Goal: Transaction & Acquisition: Purchase product/service

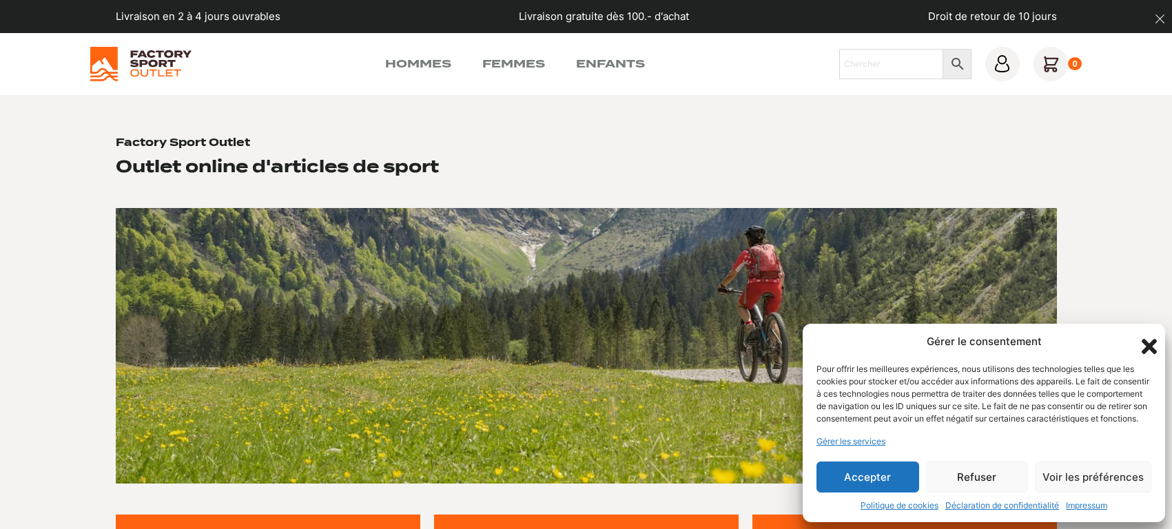
click at [876, 488] on button "Accepter" at bounding box center [867, 477] width 103 height 31
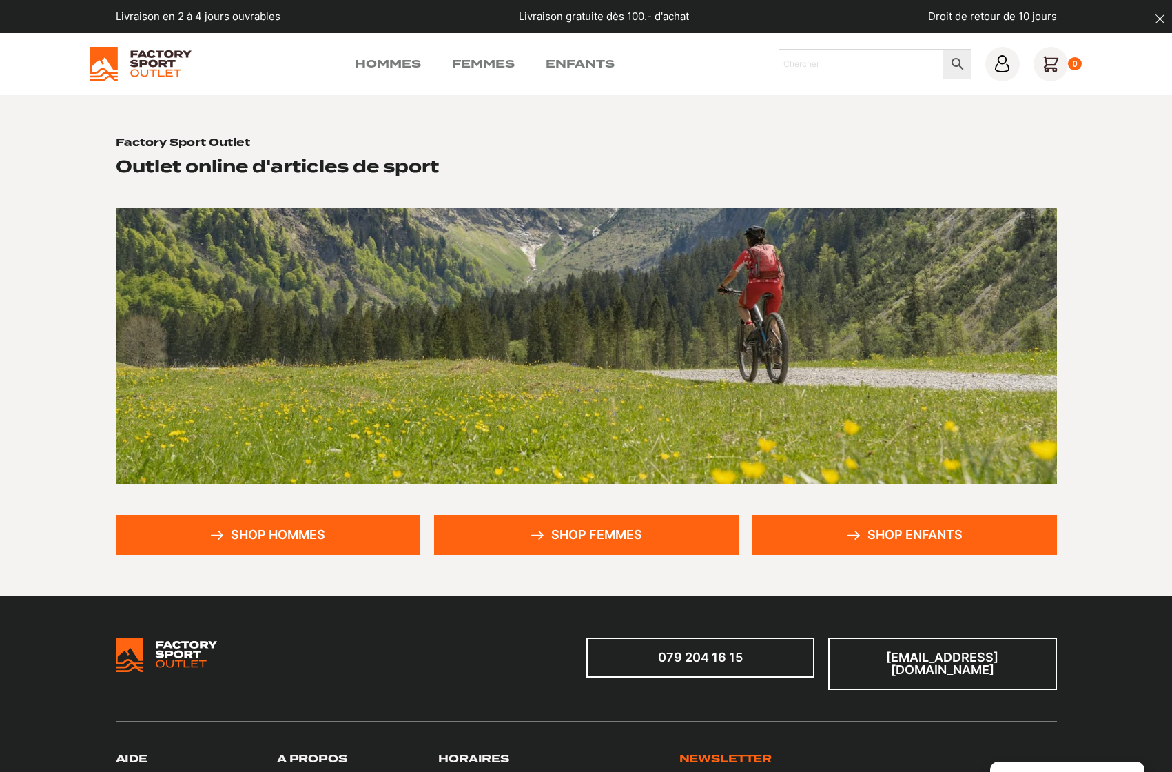
click at [294, 528] on link "Shop hommes" at bounding box center [268, 535] width 305 height 40
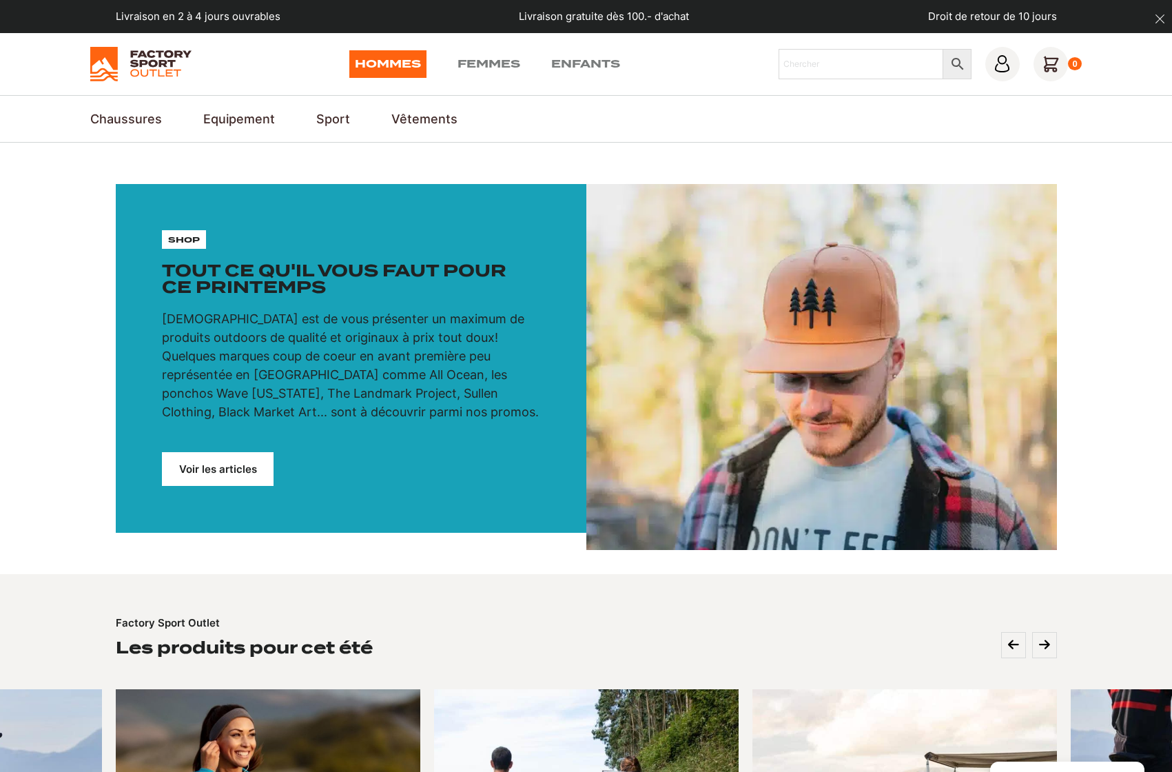
click at [216, 471] on link "Voir les articles" at bounding box center [218, 469] width 112 height 34
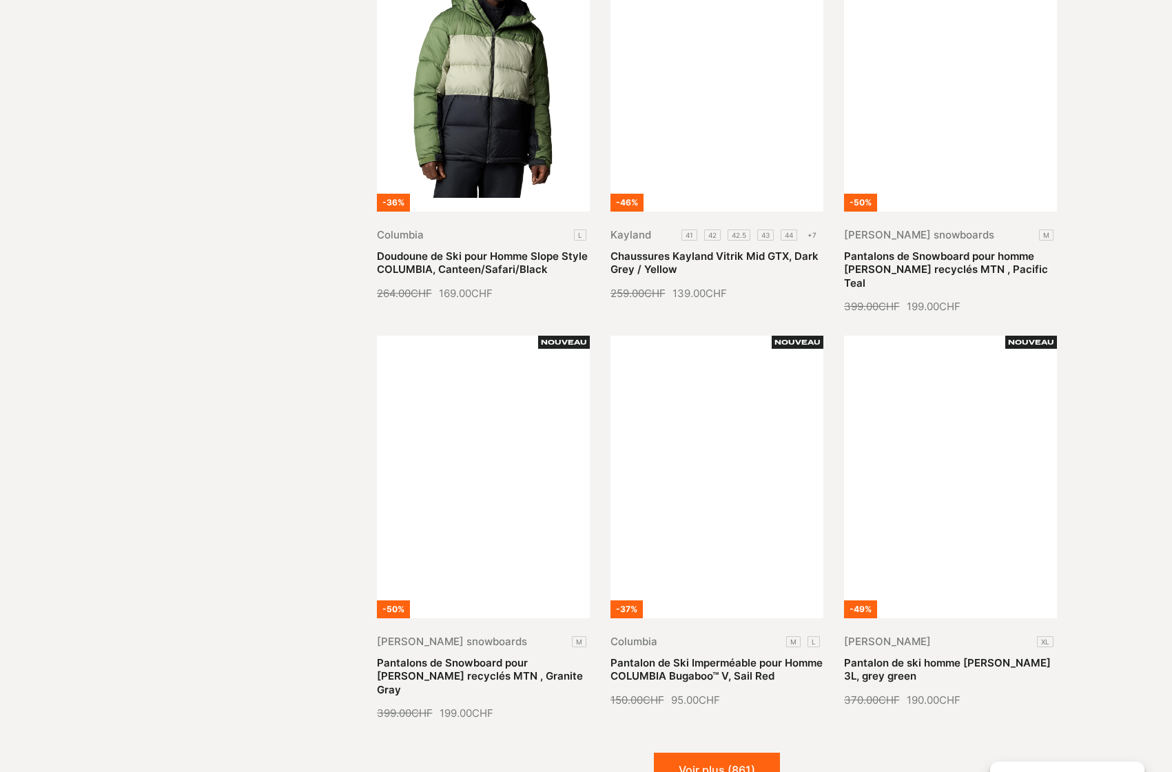
scroll to position [1722, 0]
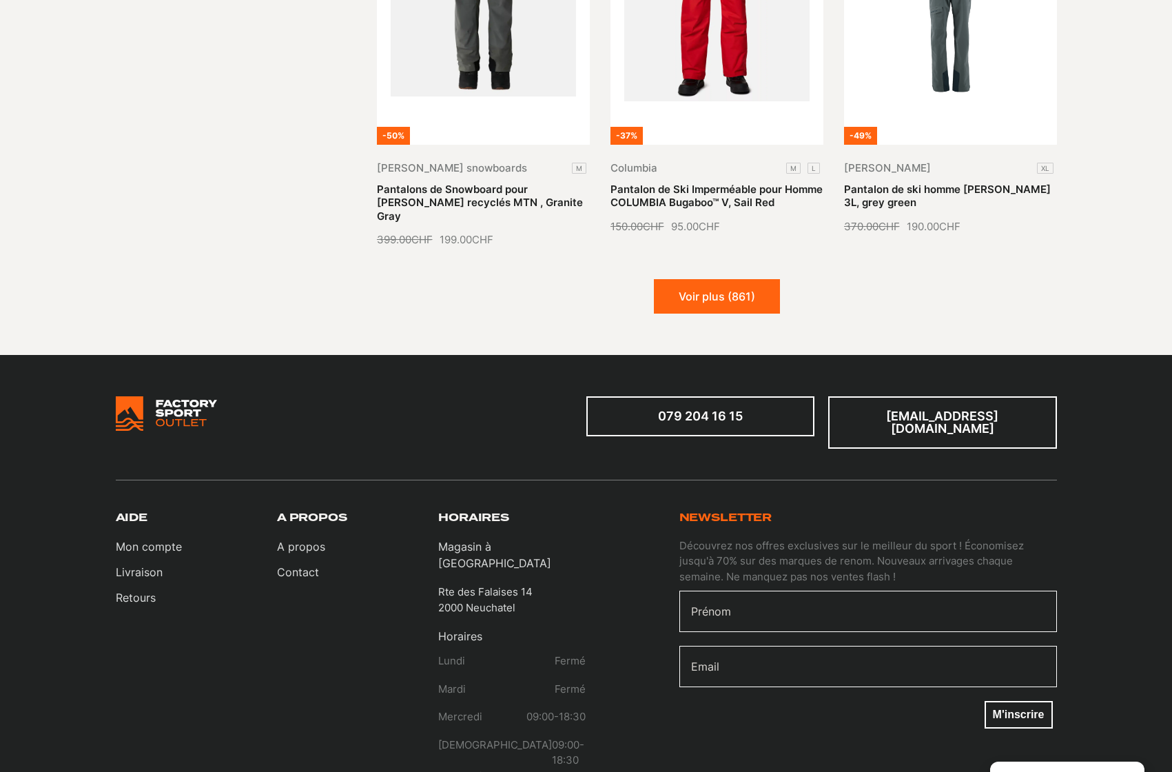
click at [740, 283] on button "Voir plus (861)" at bounding box center [717, 296] width 126 height 34
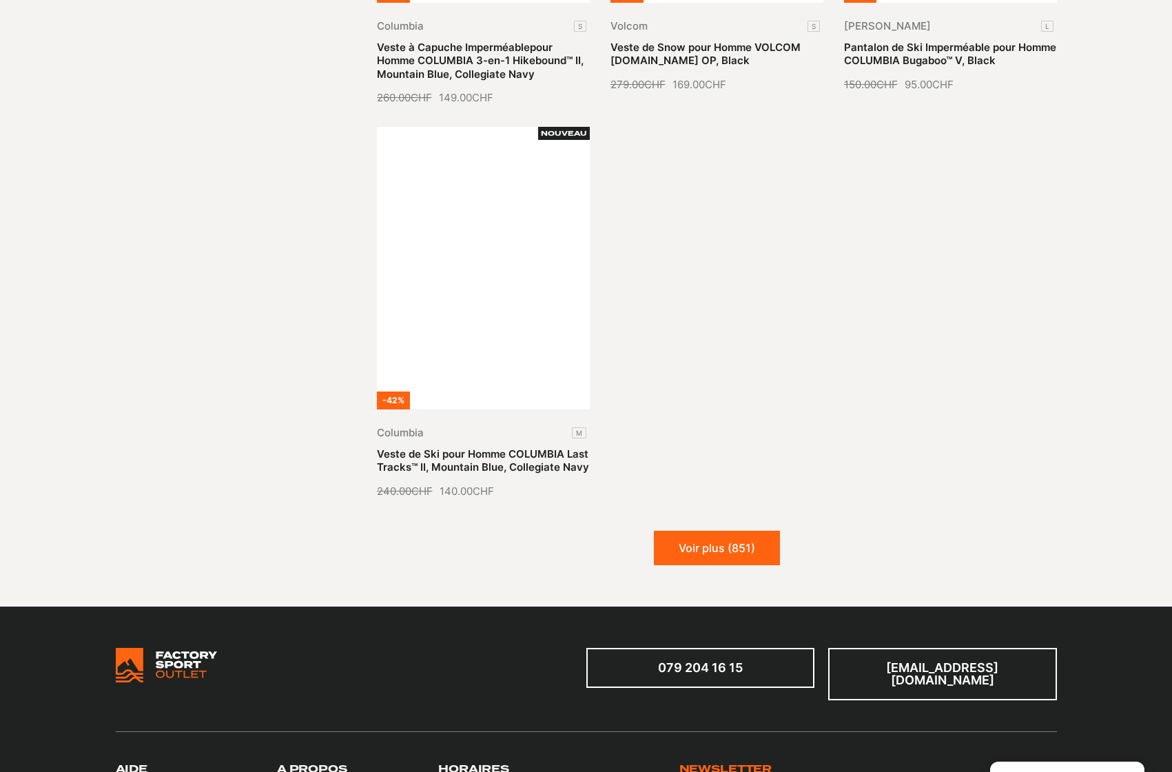
scroll to position [3100, 0]
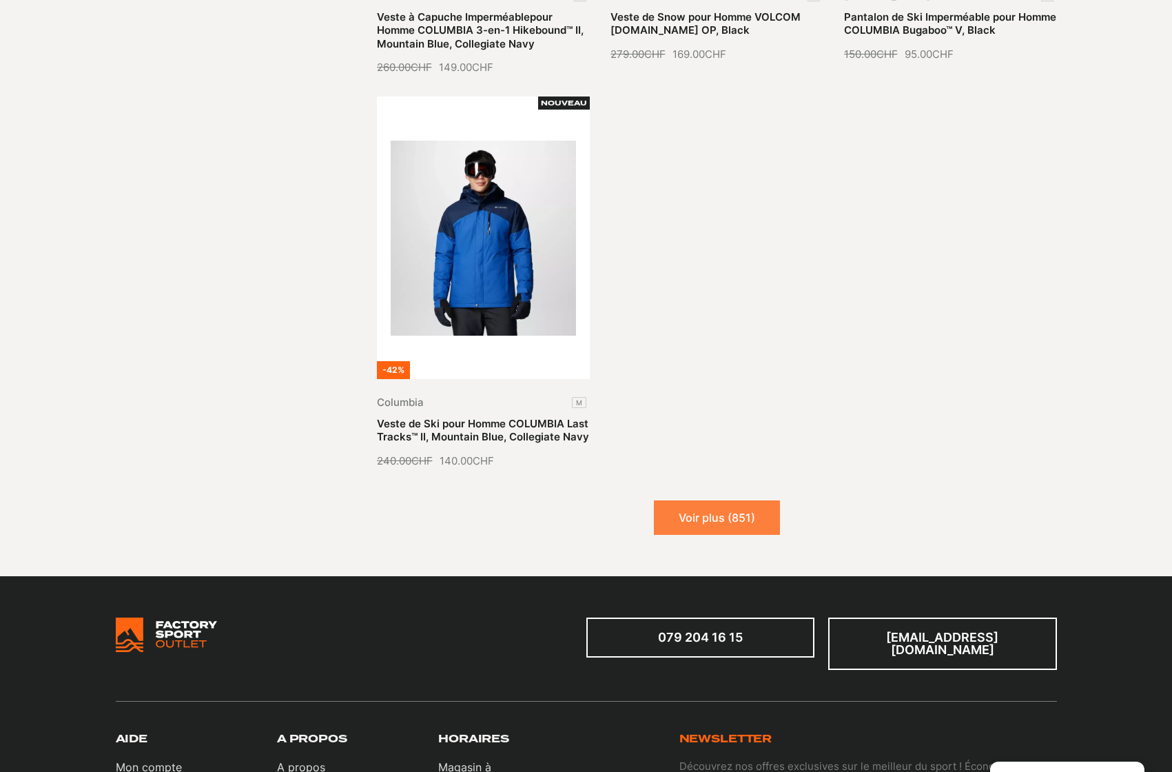
click at [741, 500] on button "Voir plus (851)" at bounding box center [717, 517] width 126 height 34
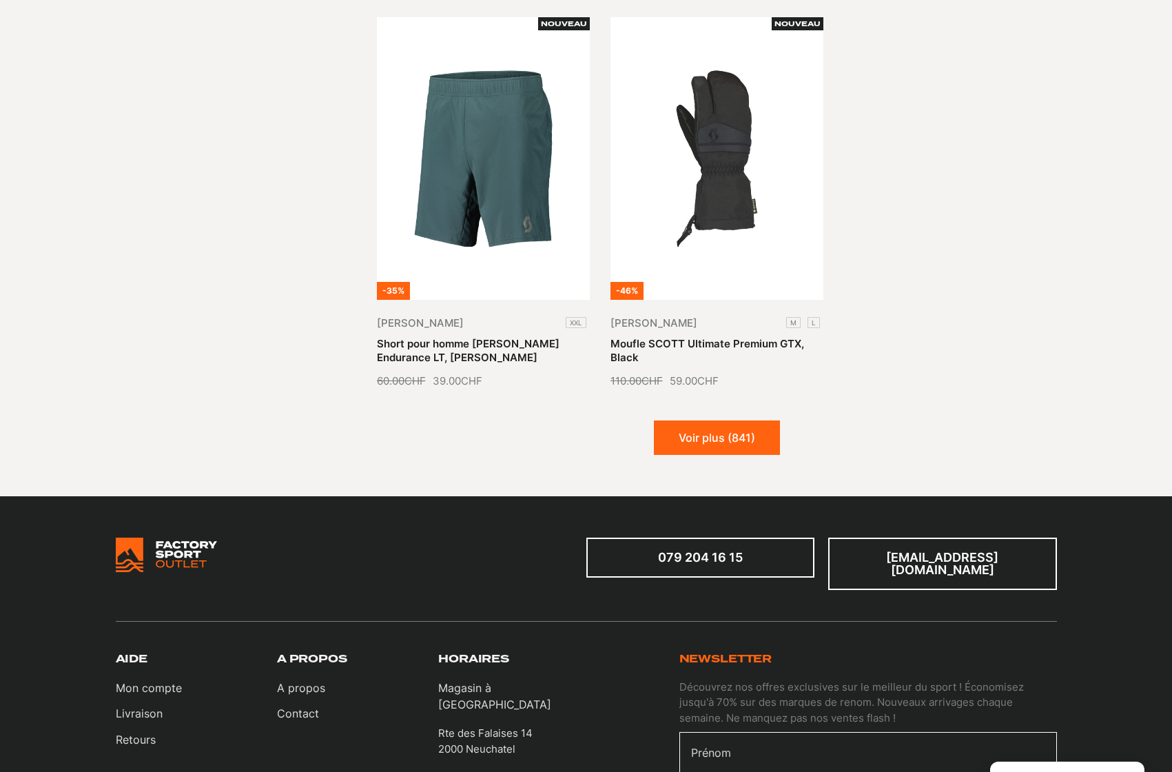
scroll to position [4410, 0]
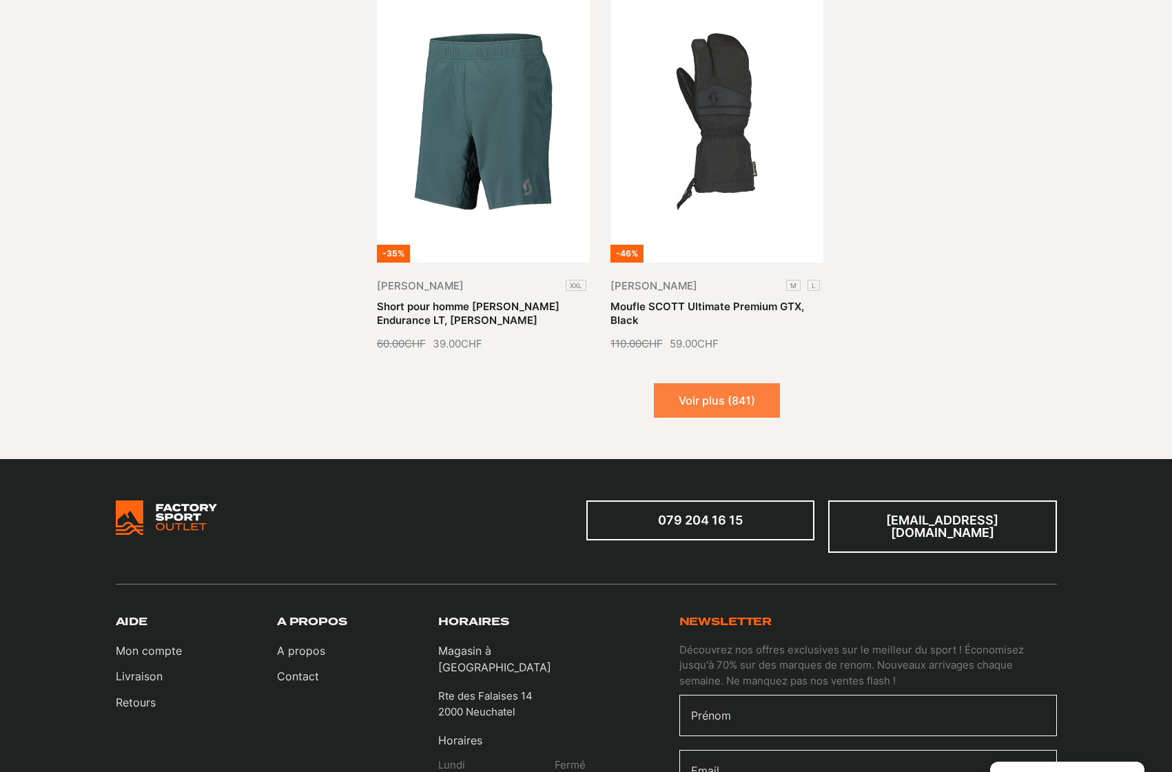
click at [721, 383] on button "Voir plus (841)" at bounding box center [717, 400] width 126 height 34
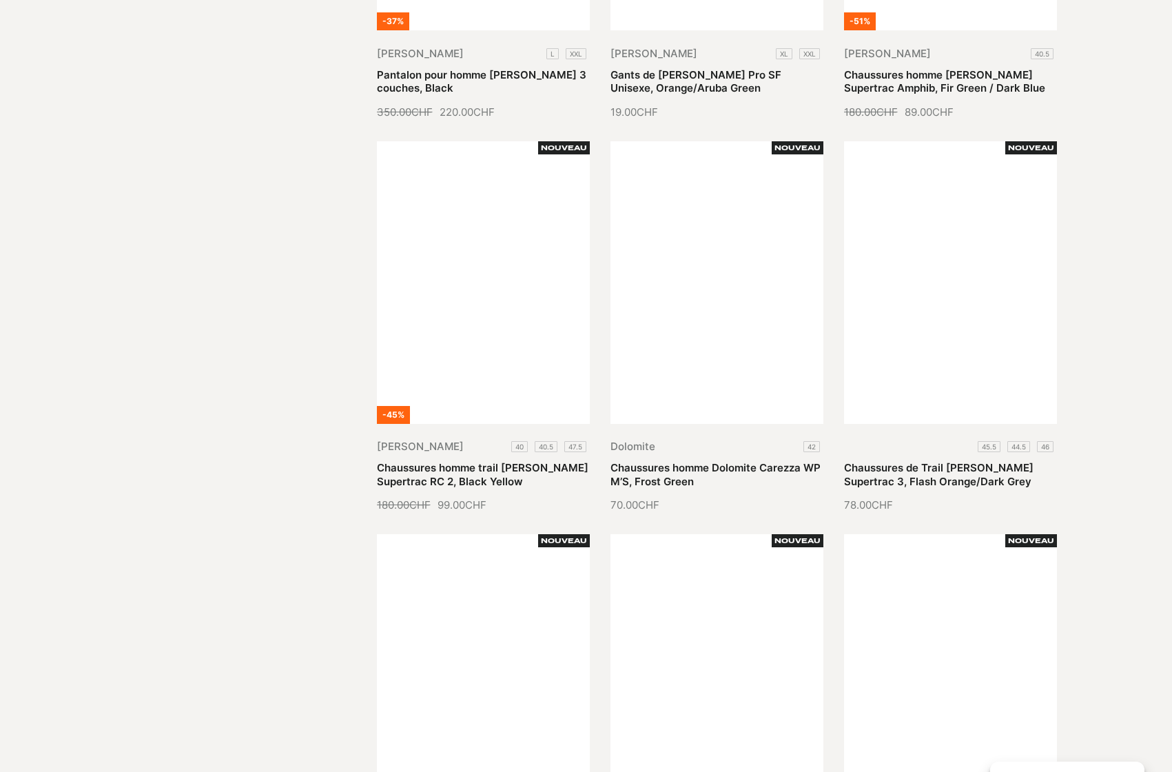
scroll to position [5030, 0]
